Goal: Find specific page/section: Find specific page/section

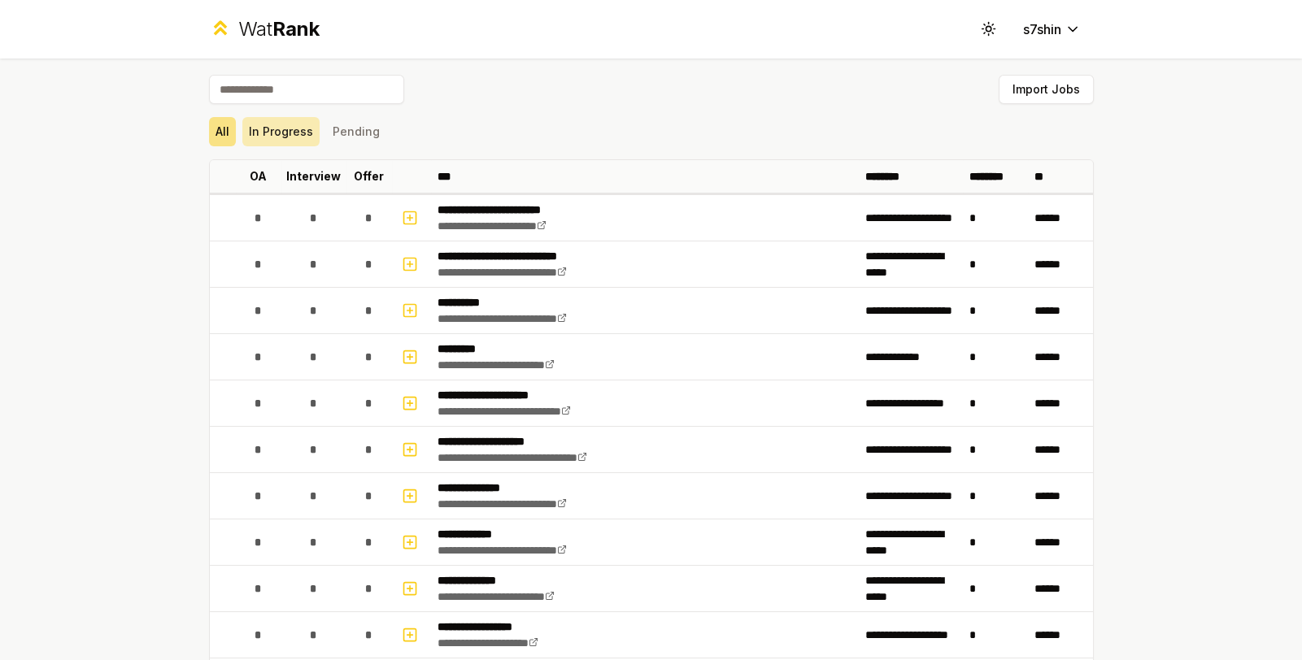
click at [274, 128] on button "In Progress" at bounding box center [280, 131] width 77 height 29
click at [270, 137] on button "In Progress" at bounding box center [280, 131] width 77 height 29
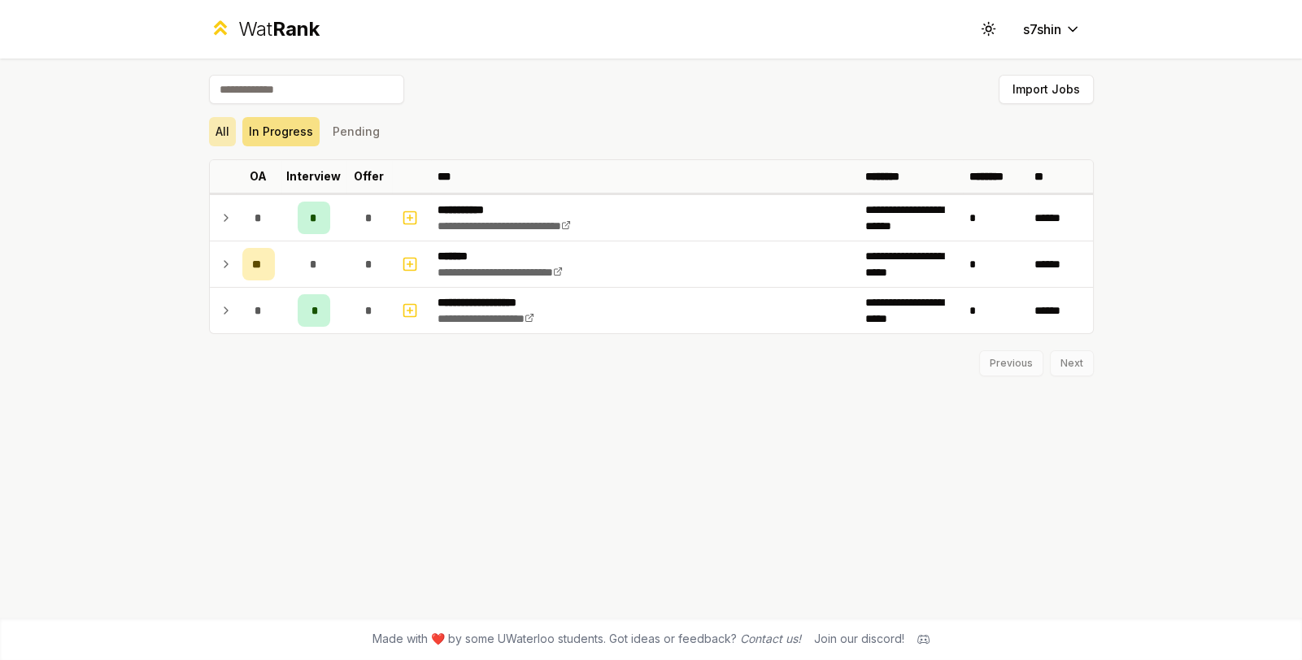
click at [224, 144] on button "All" at bounding box center [222, 131] width 27 height 29
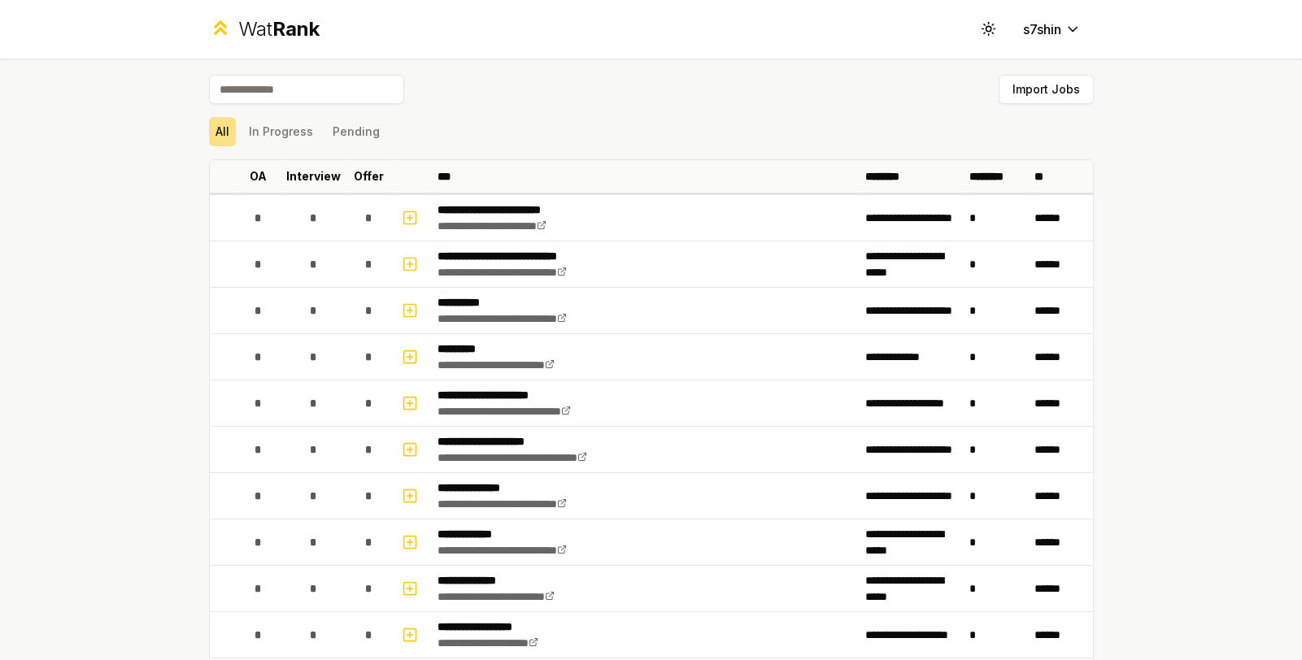
scroll to position [527, 0]
